Goal: Find specific page/section: Find specific page/section

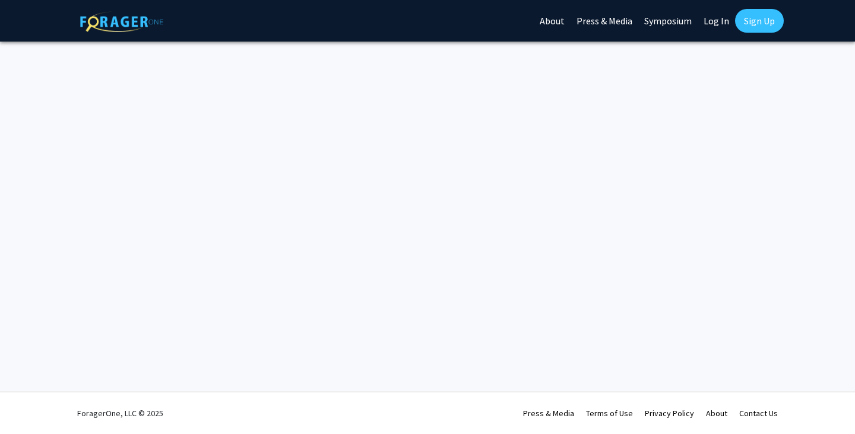
click at [720, 21] on link "Log In" at bounding box center [716, 21] width 37 height 42
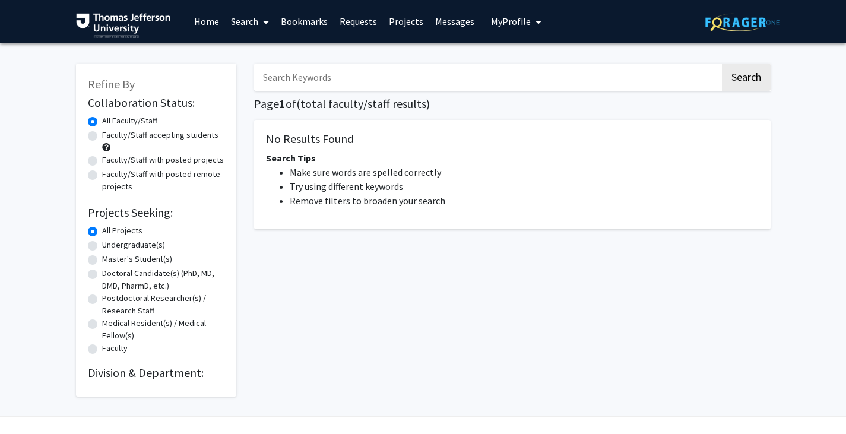
click at [354, 23] on link "Requests" at bounding box center [358, 22] width 49 height 42
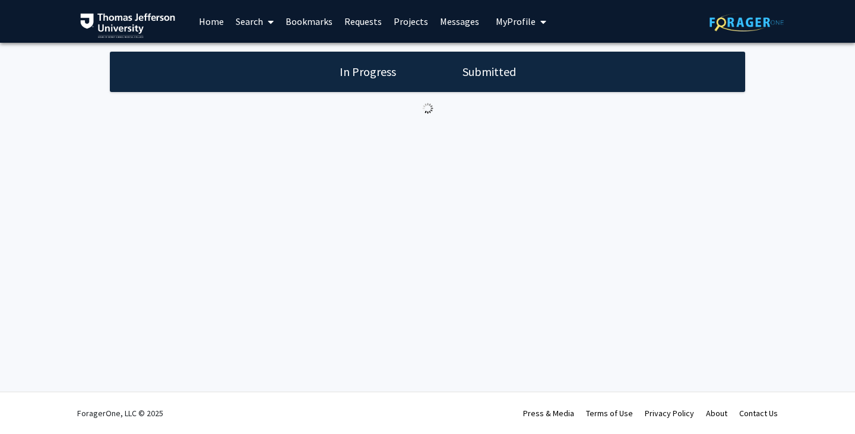
click at [738, 330] on div "Skip navigation Home Search Bookmarks Requests Projects Messages My Profile [PE…" at bounding box center [427, 217] width 855 height 434
